Goal: Transaction & Acquisition: Purchase product/service

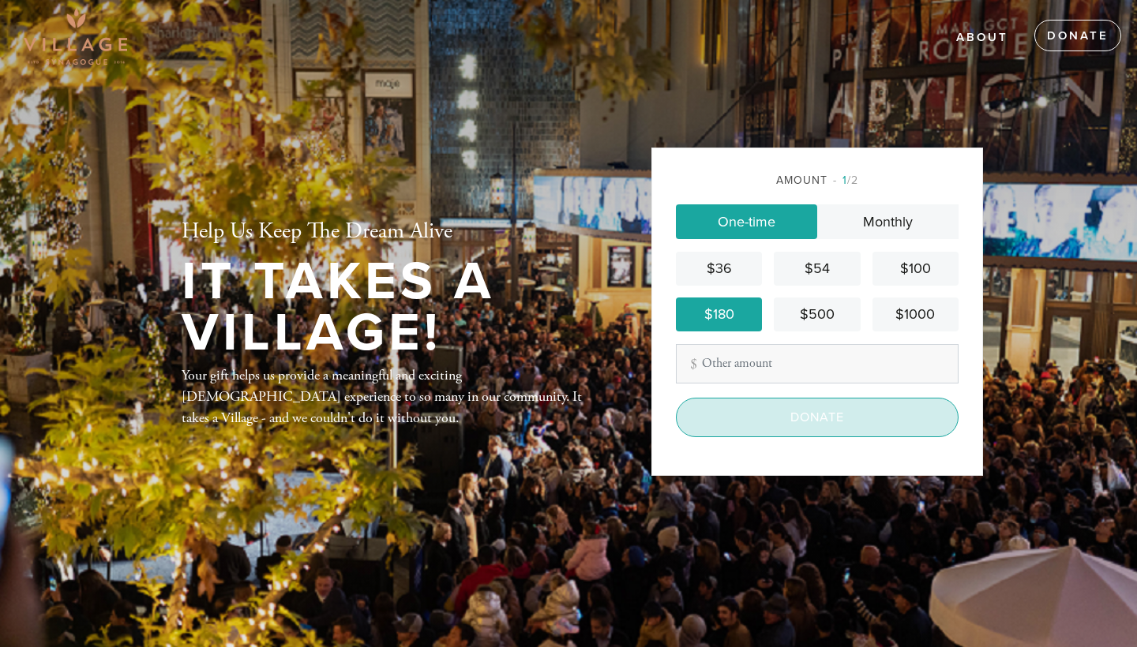
click at [796, 414] on input "Donate" at bounding box center [817, 417] width 283 height 39
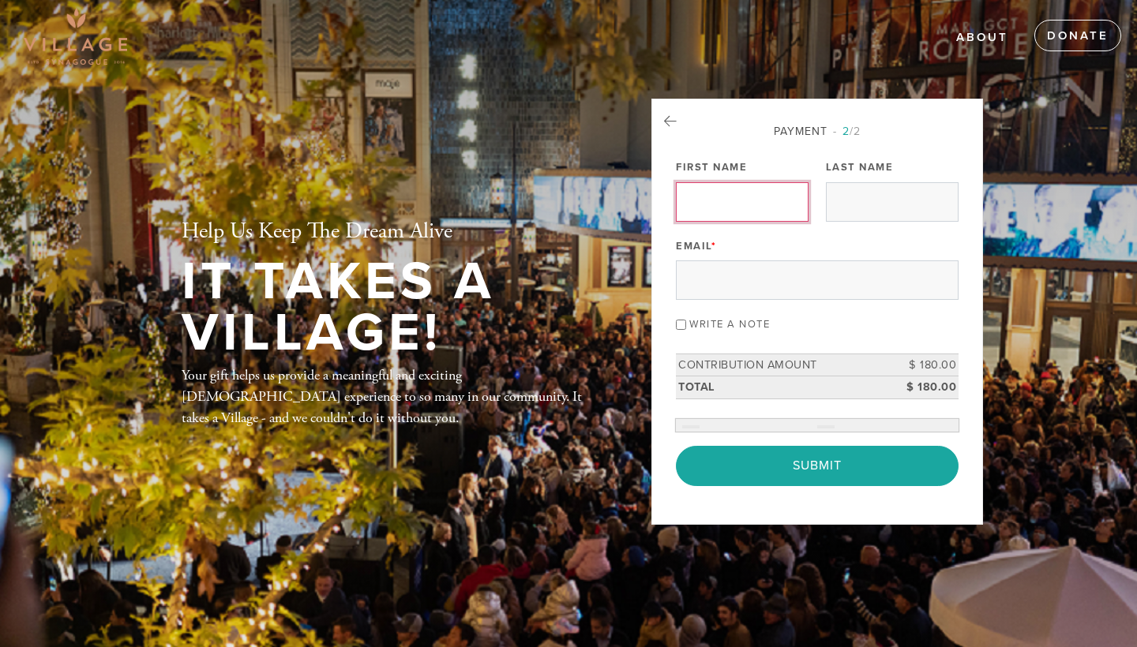
click at [783, 204] on input "First Name" at bounding box center [742, 201] width 133 height 39
click at [782, 201] on input "First Name" at bounding box center [742, 201] width 133 height 39
click at [742, 200] on input "First Name" at bounding box center [742, 201] width 133 height 39
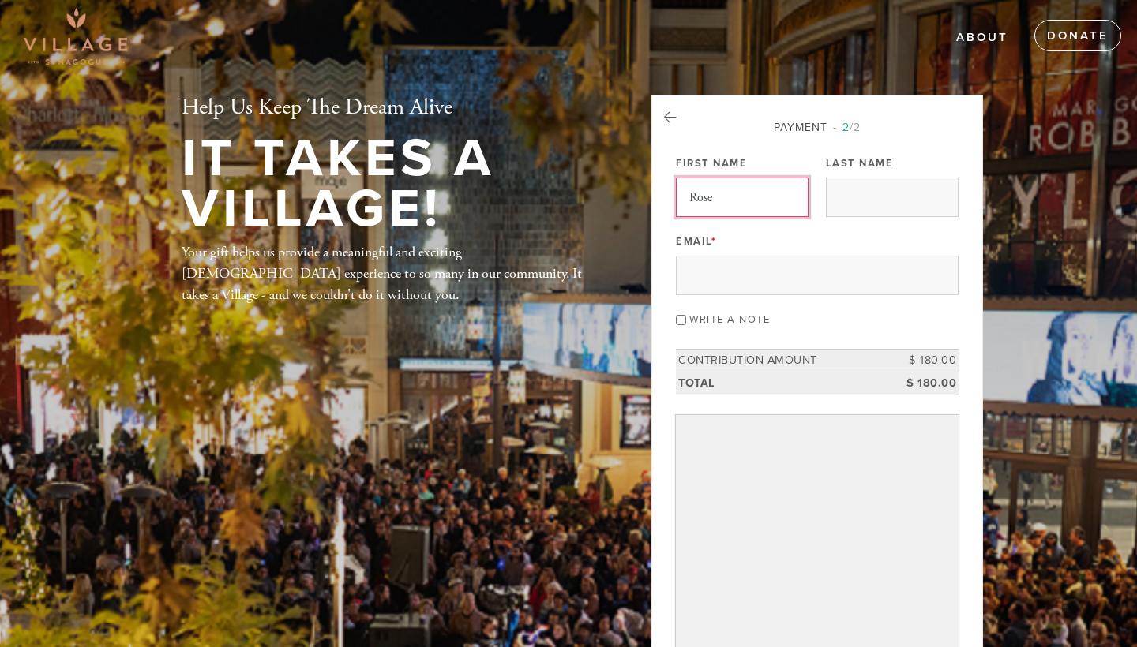
type input "Rose"
type input "o"
type input "[PERSON_NAME]"
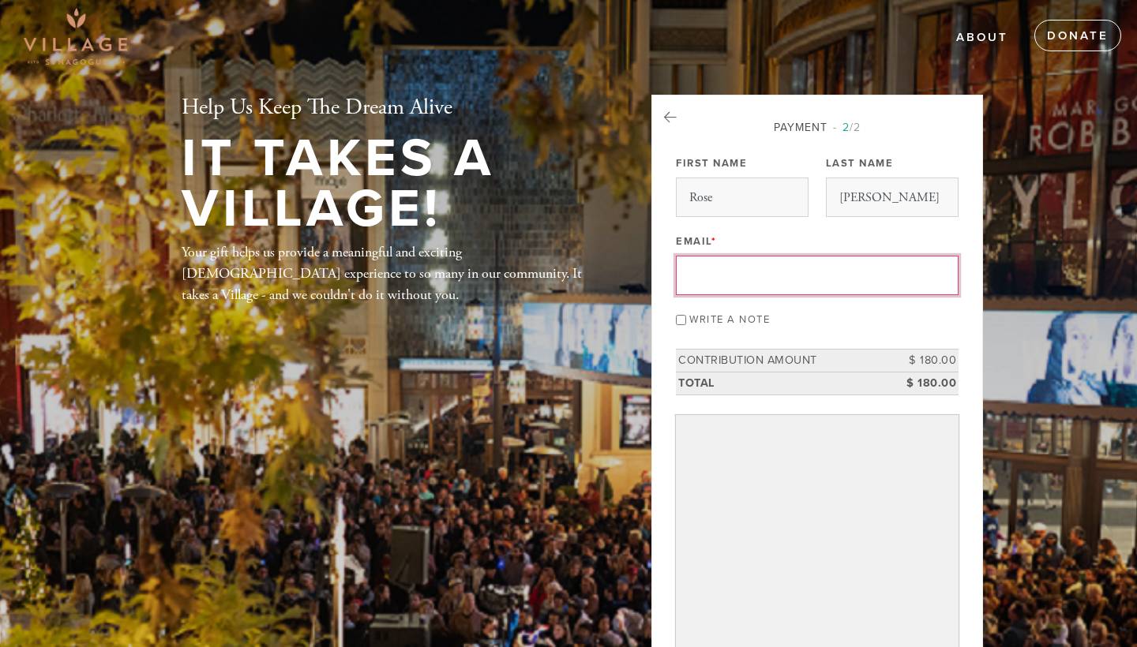
click at [715, 279] on input "Email *" at bounding box center [817, 275] width 283 height 39
click at [929, 279] on input "Email *" at bounding box center [817, 275] width 283 height 39
click at [878, 279] on input "Email *" at bounding box center [817, 275] width 283 height 39
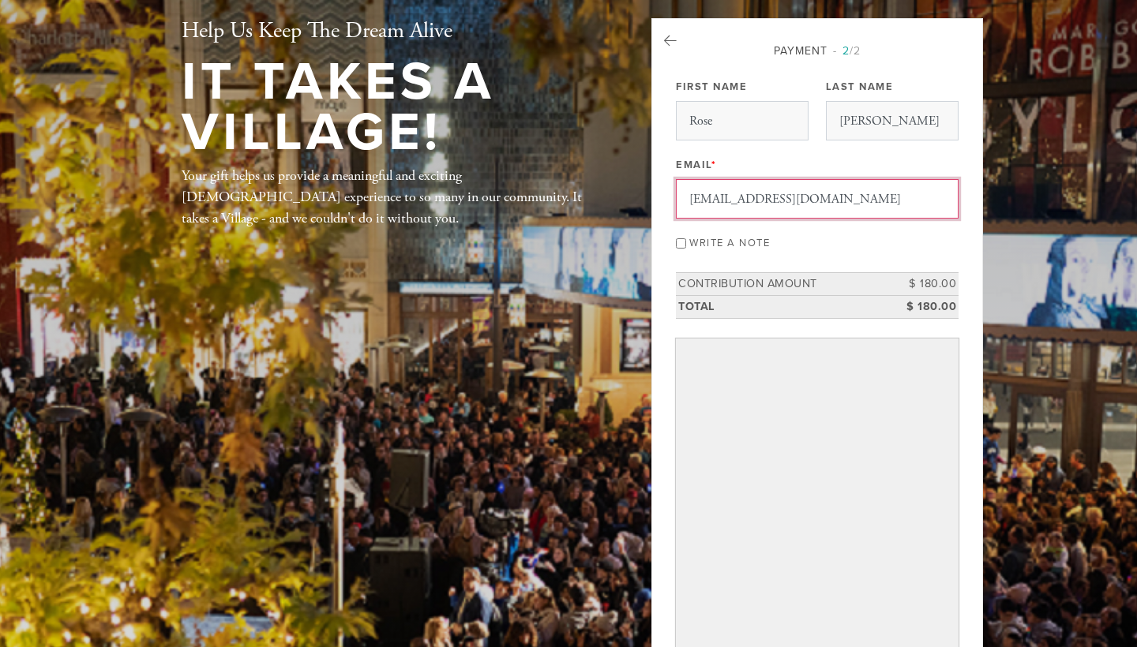
scroll to position [114, 0]
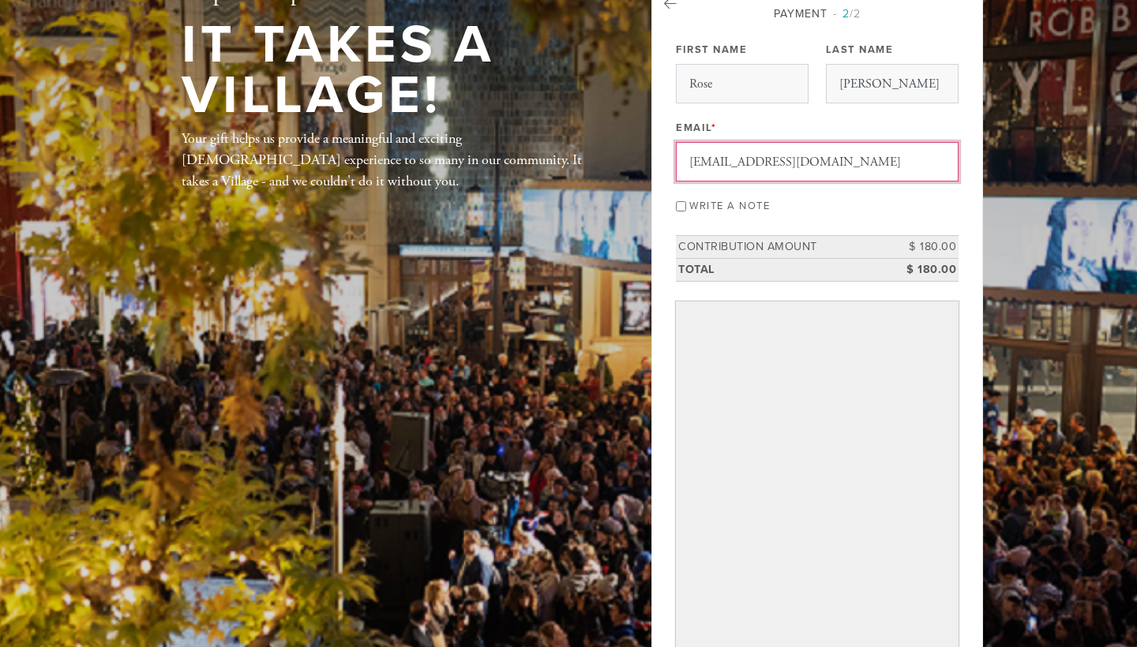
type input "[EMAIL_ADDRESS][DOMAIN_NAME]"
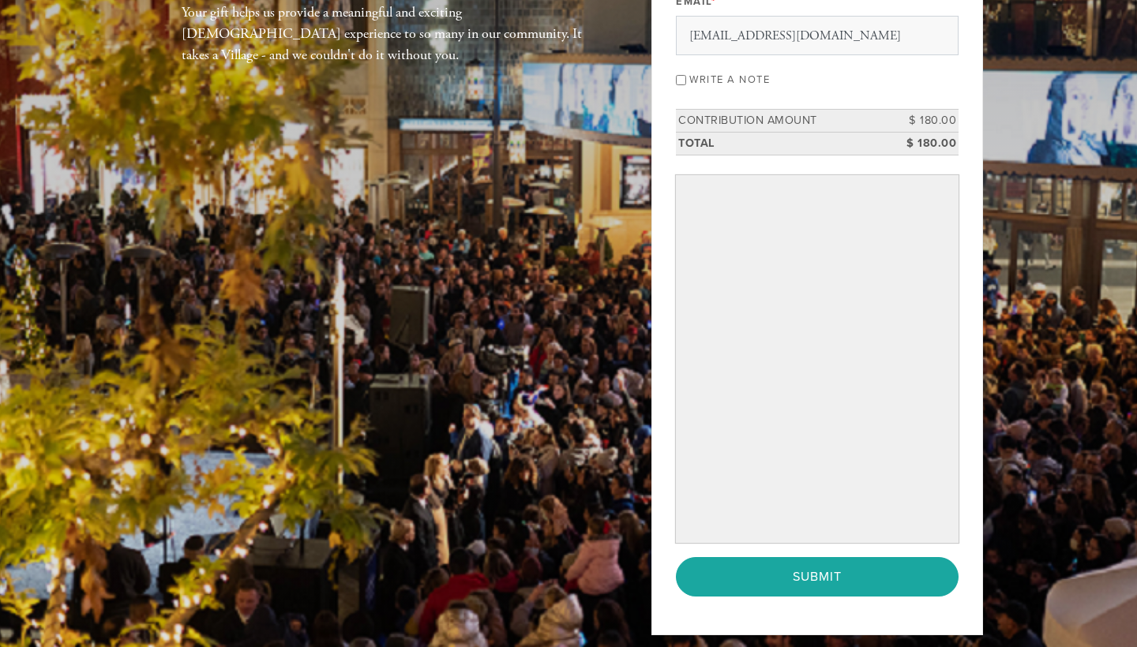
scroll to position [242, 0]
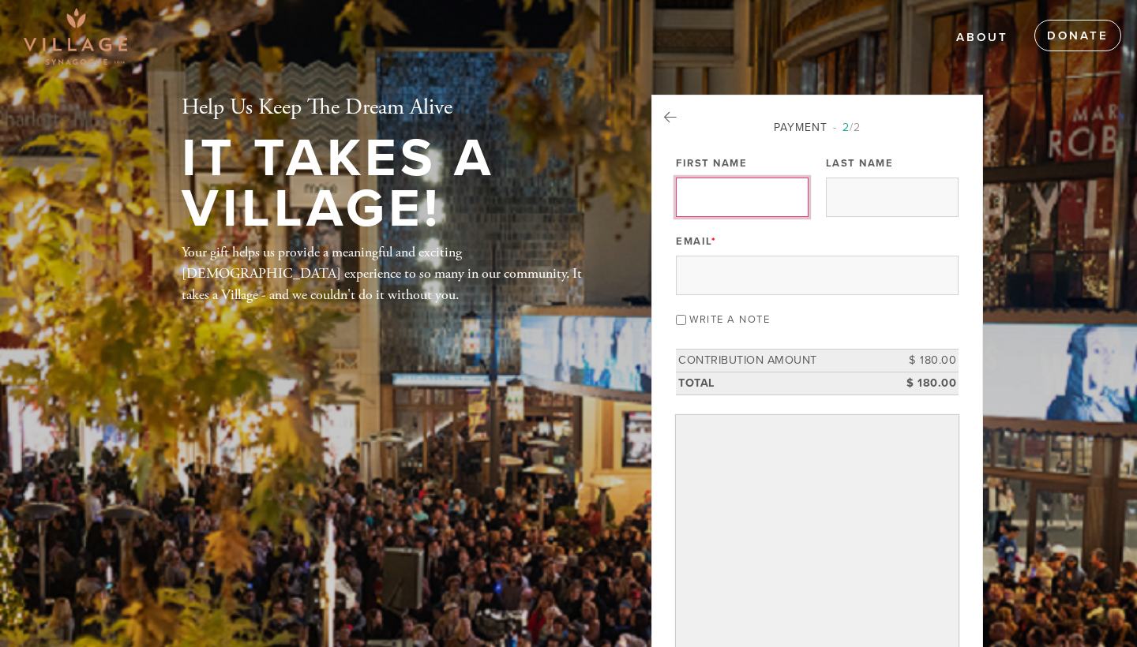
click at [782, 199] on input "First Name" at bounding box center [742, 197] width 133 height 39
click at [762, 194] on input "First Name" at bounding box center [742, 197] width 133 height 39
type input "Rose"
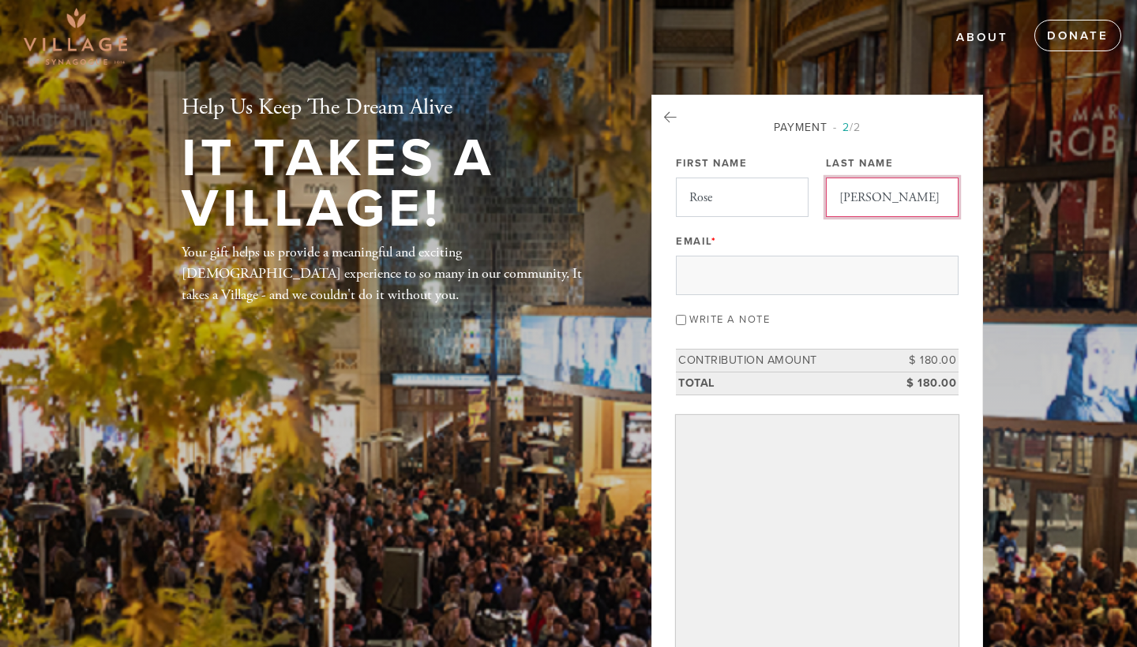
type input "[PERSON_NAME]"
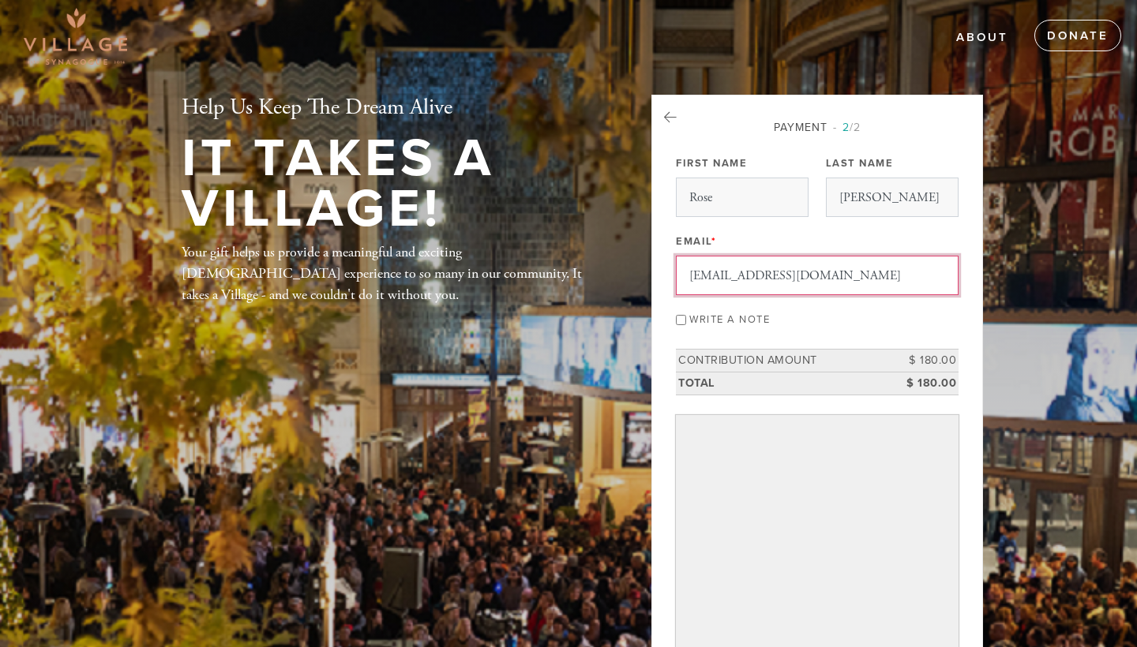
scroll to position [192, 0]
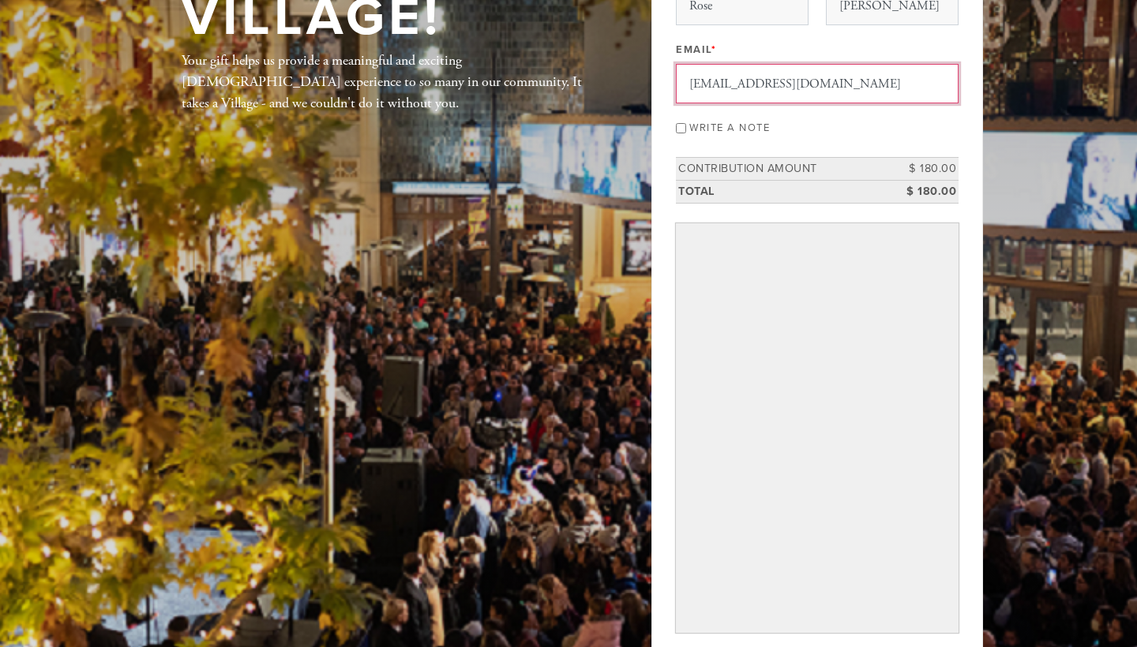
type input "[EMAIL_ADDRESS][DOMAIN_NAME]"
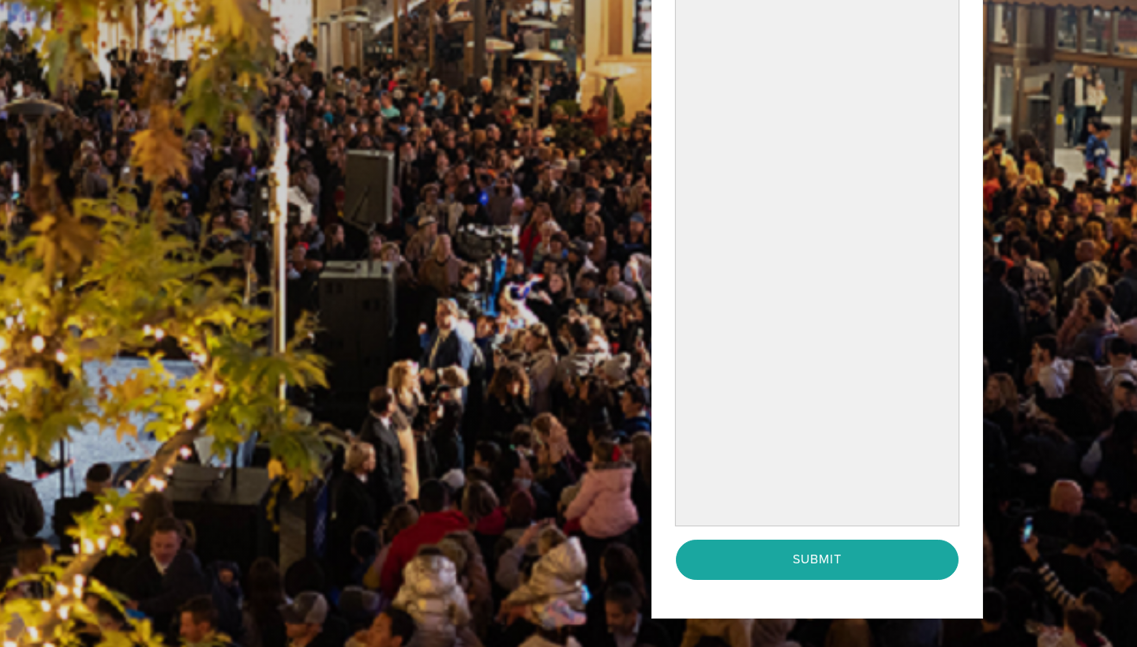
scroll to position [524, 0]
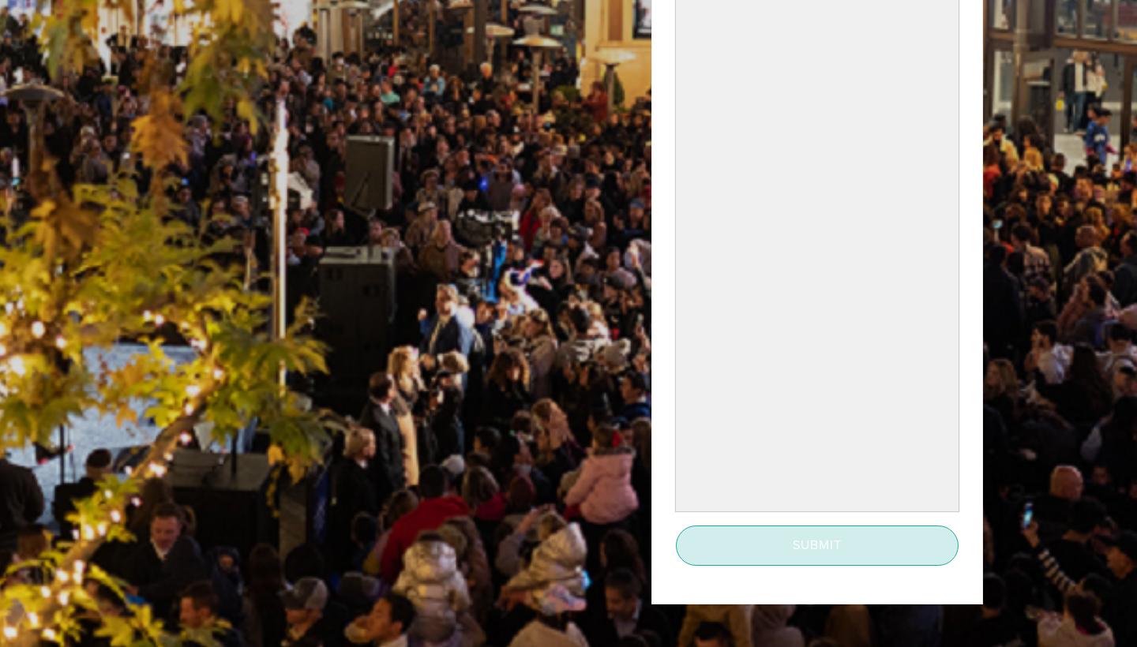
click at [838, 538] on input "Submit" at bounding box center [817, 545] width 283 height 39
